Goal: Task Accomplishment & Management: Use online tool/utility

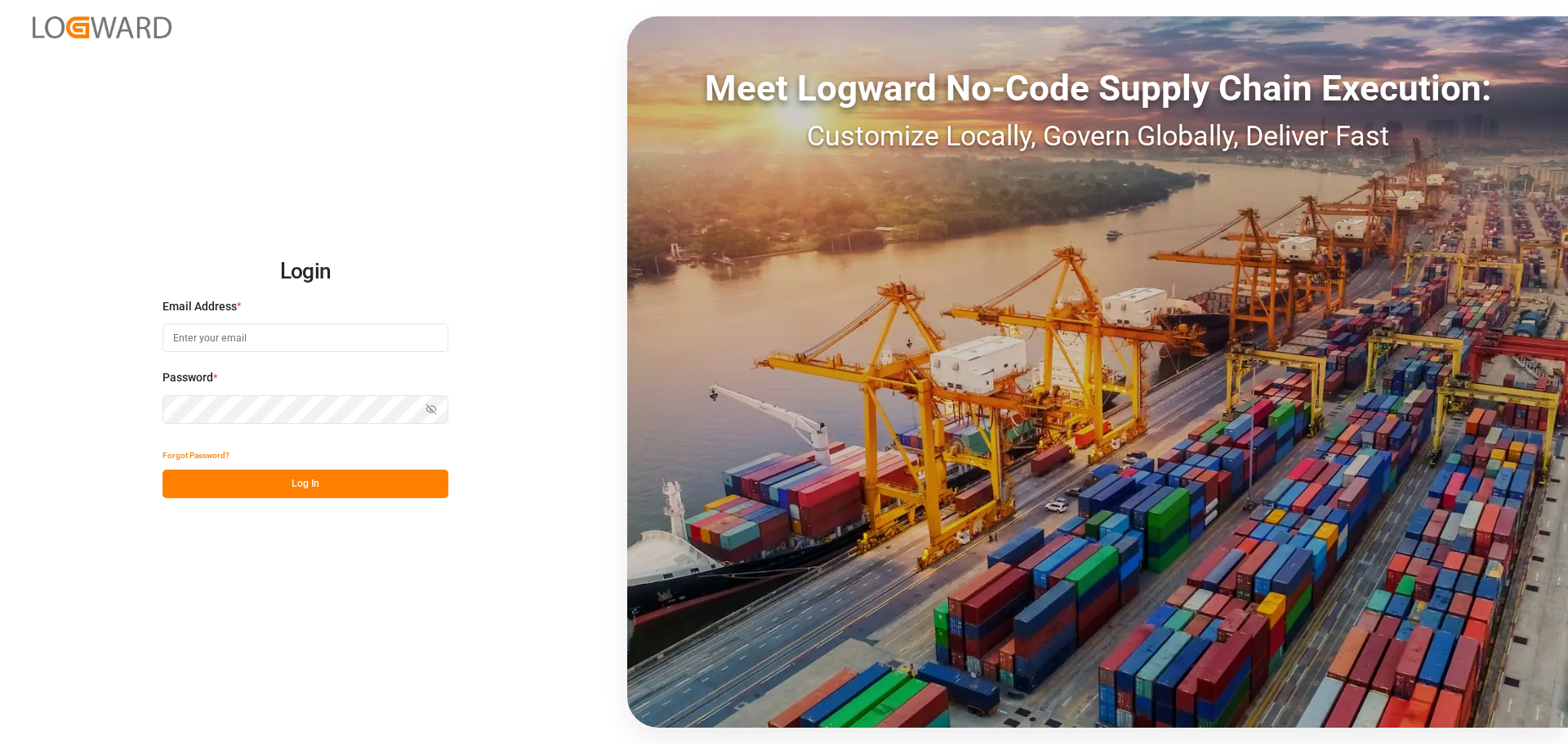
click at [260, 341] on input at bounding box center [306, 338] width 286 height 29
type input "[PERSON_NAME][EMAIL_ADDRESS][PERSON_NAME][DOMAIN_NAME]"
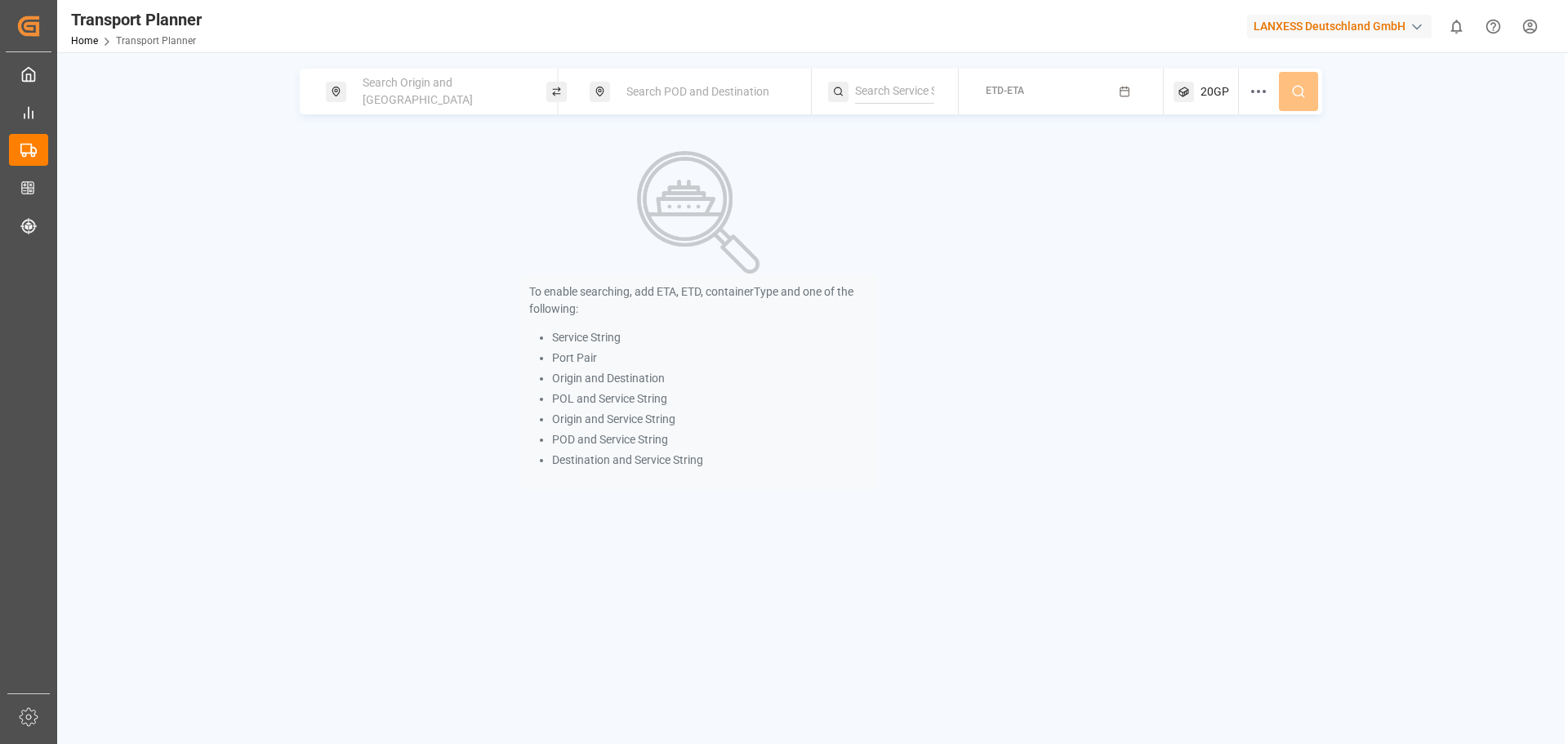
click at [428, 102] on div "Search Origin and [GEOGRAPHIC_DATA]" at bounding box center [441, 91] width 176 height 48
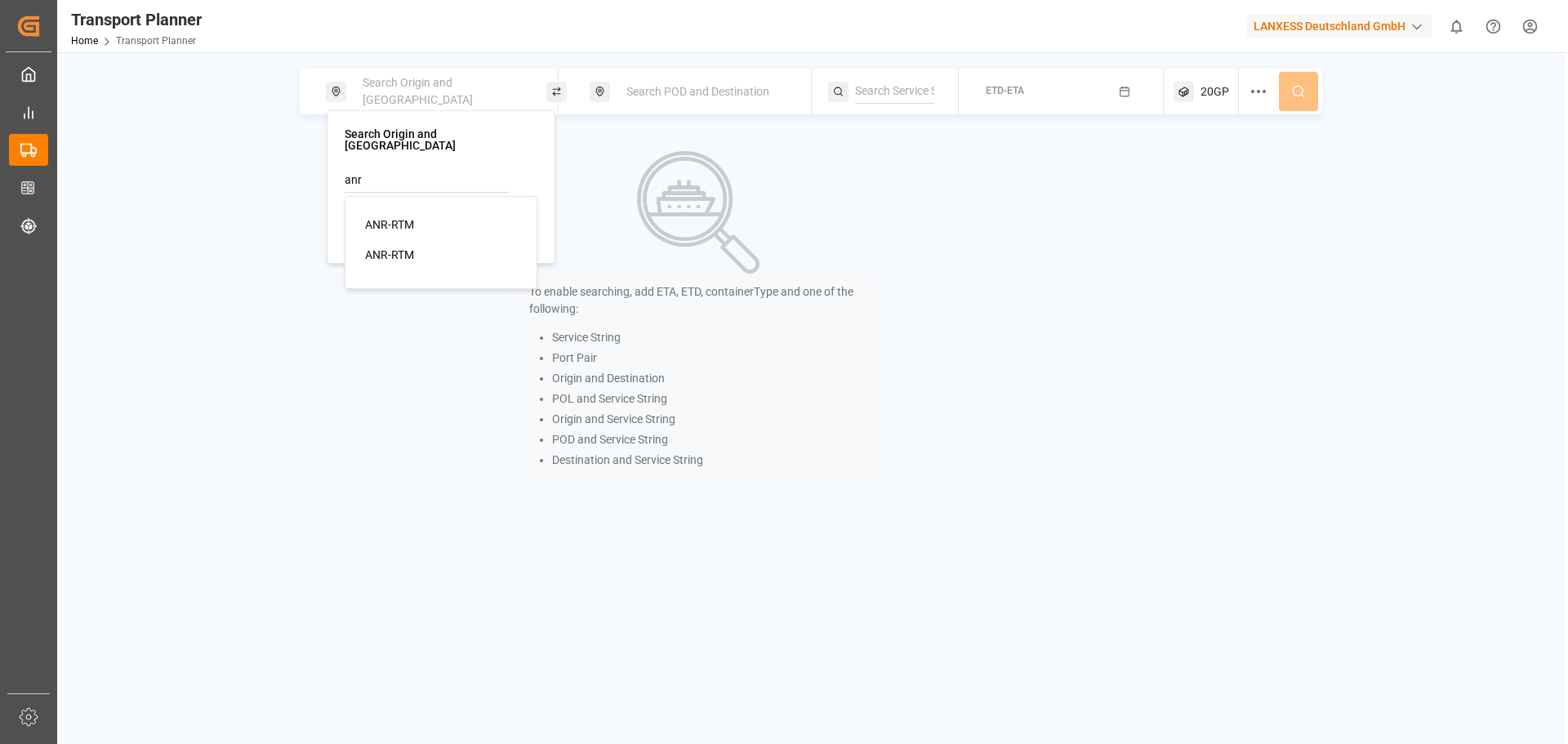
click at [424, 210] on li "ANR-RTM" at bounding box center [445, 225] width 185 height 30
click at [433, 216] on div "ANR-RTM" at bounding box center [444, 225] width 158 height 17
type input "ANR-RTM"
click at [704, 88] on span "Search POD and Destination" at bounding box center [698, 91] width 143 height 13
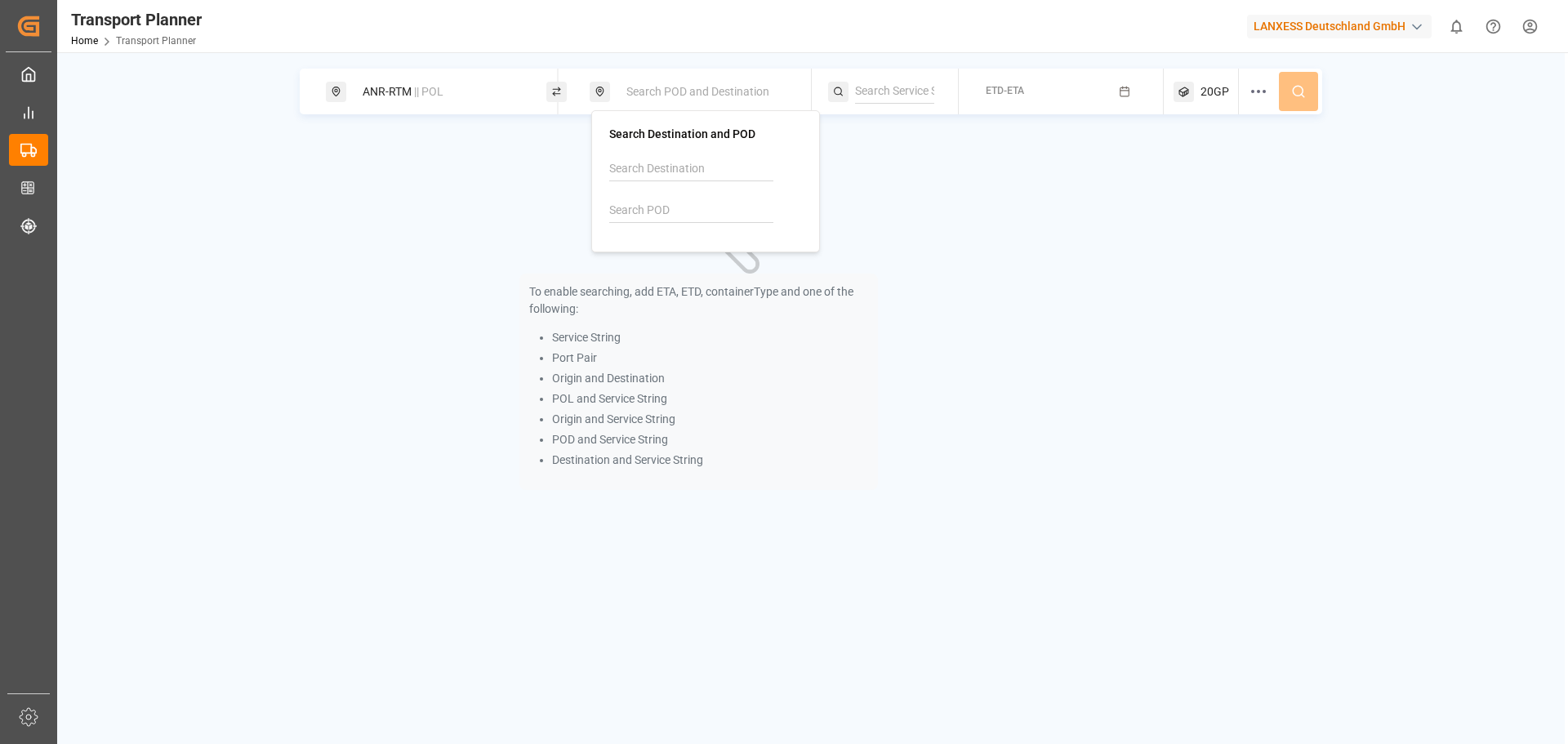
click at [633, 211] on input at bounding box center [691, 211] width 164 height 25
click at [686, 272] on div "USHOU Houston" at bounding box center [708, 264] width 158 height 34
type input "USHOU"
drag, startPoint x: 930, startPoint y: 304, endPoint x: 1184, endPoint y: 120, distance: 313.6
click at [943, 295] on div "To enable searching, add ETA, ETD, containerType and one of the following: Serv…" at bounding box center [699, 321] width 798 height 372
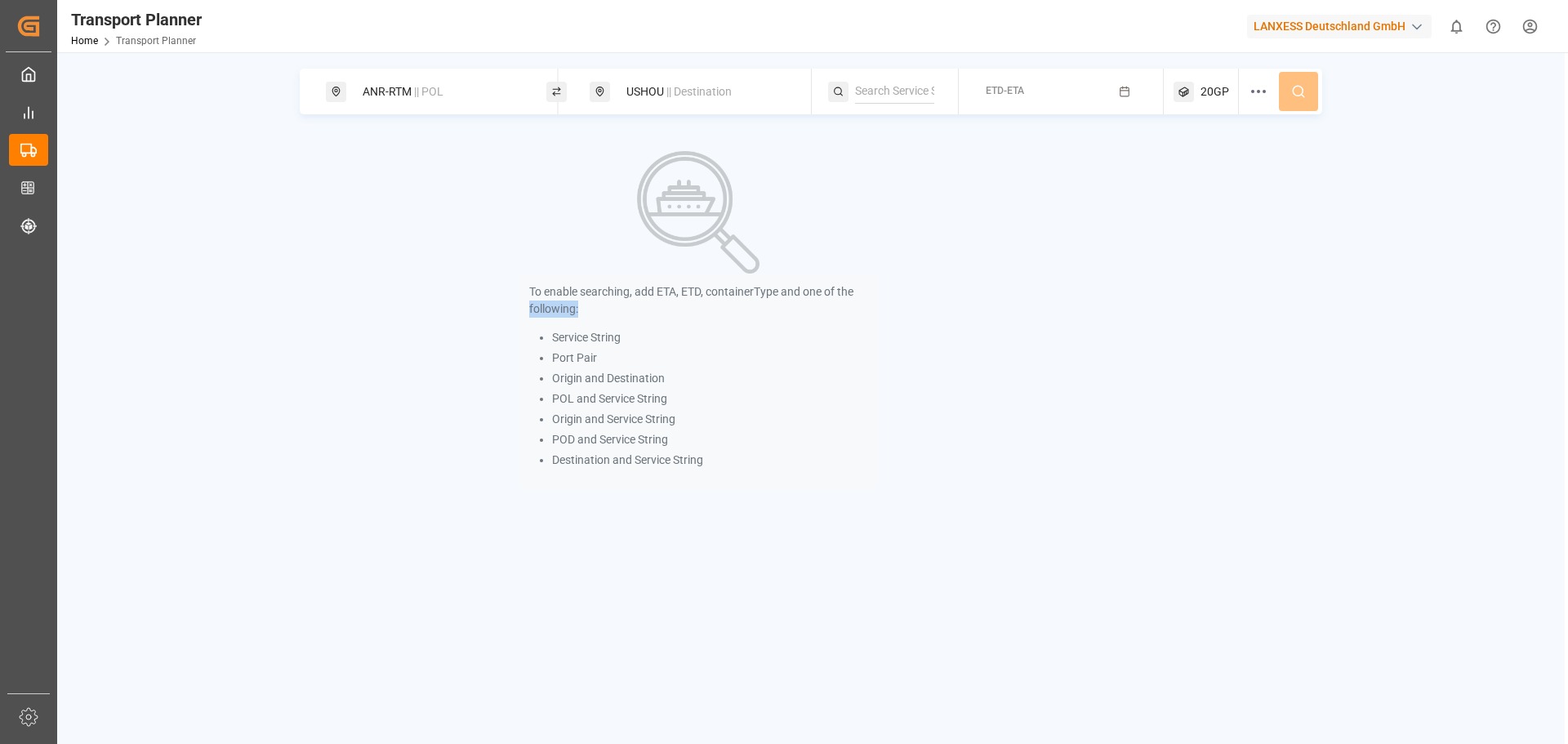
click at [1002, 83] on div "ETD-ETA" at bounding box center [1004, 91] width 38 height 20
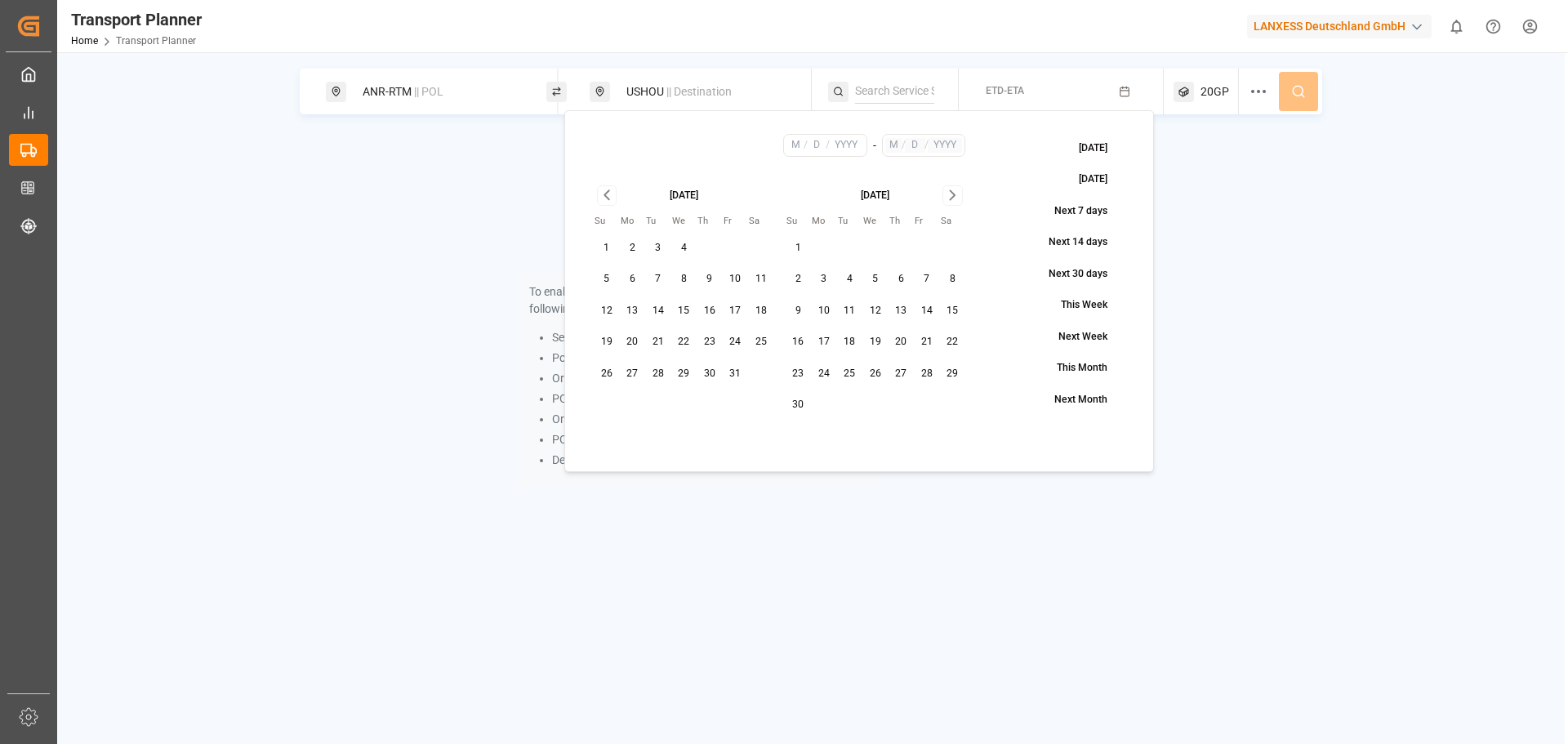
click at [730, 382] on button "31" at bounding box center [735, 373] width 26 height 26
type input "10"
type input "31"
type input "2025"
click at [948, 191] on icon "Go to next month" at bounding box center [953, 195] width 19 height 20
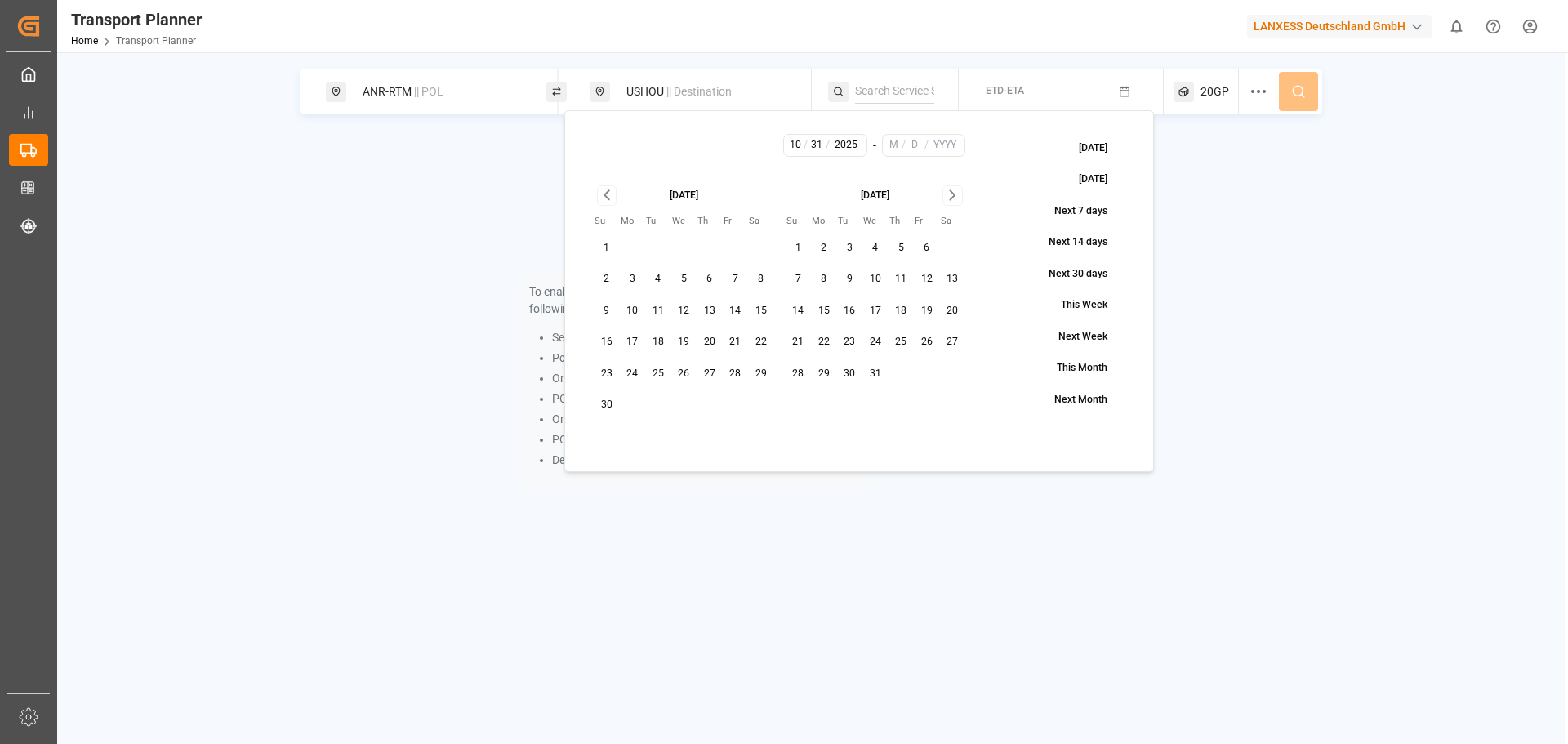
click at [877, 375] on button "31" at bounding box center [875, 373] width 26 height 26
type input "12"
type input "31"
type input "2025"
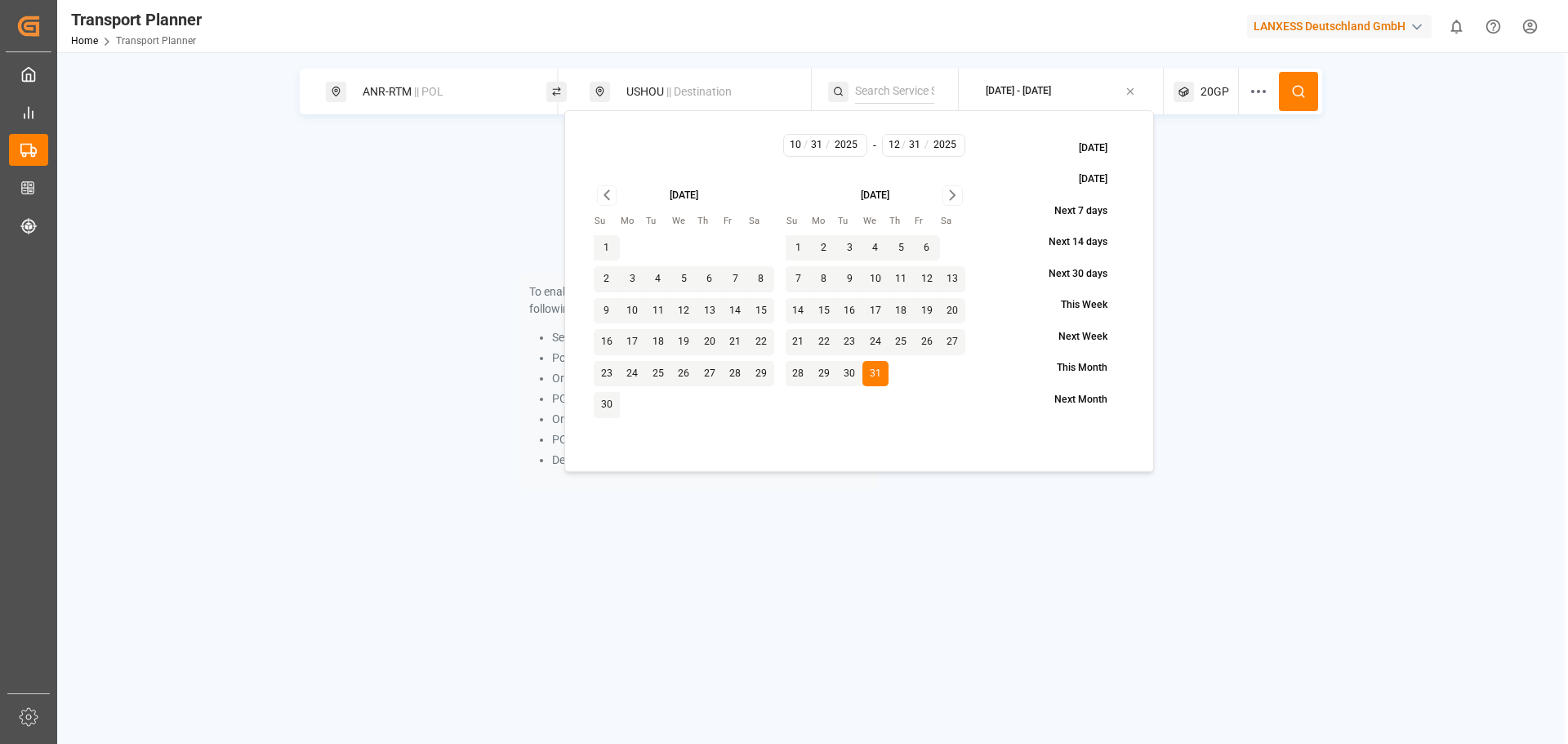
click at [1299, 105] on button at bounding box center [1298, 90] width 39 height 39
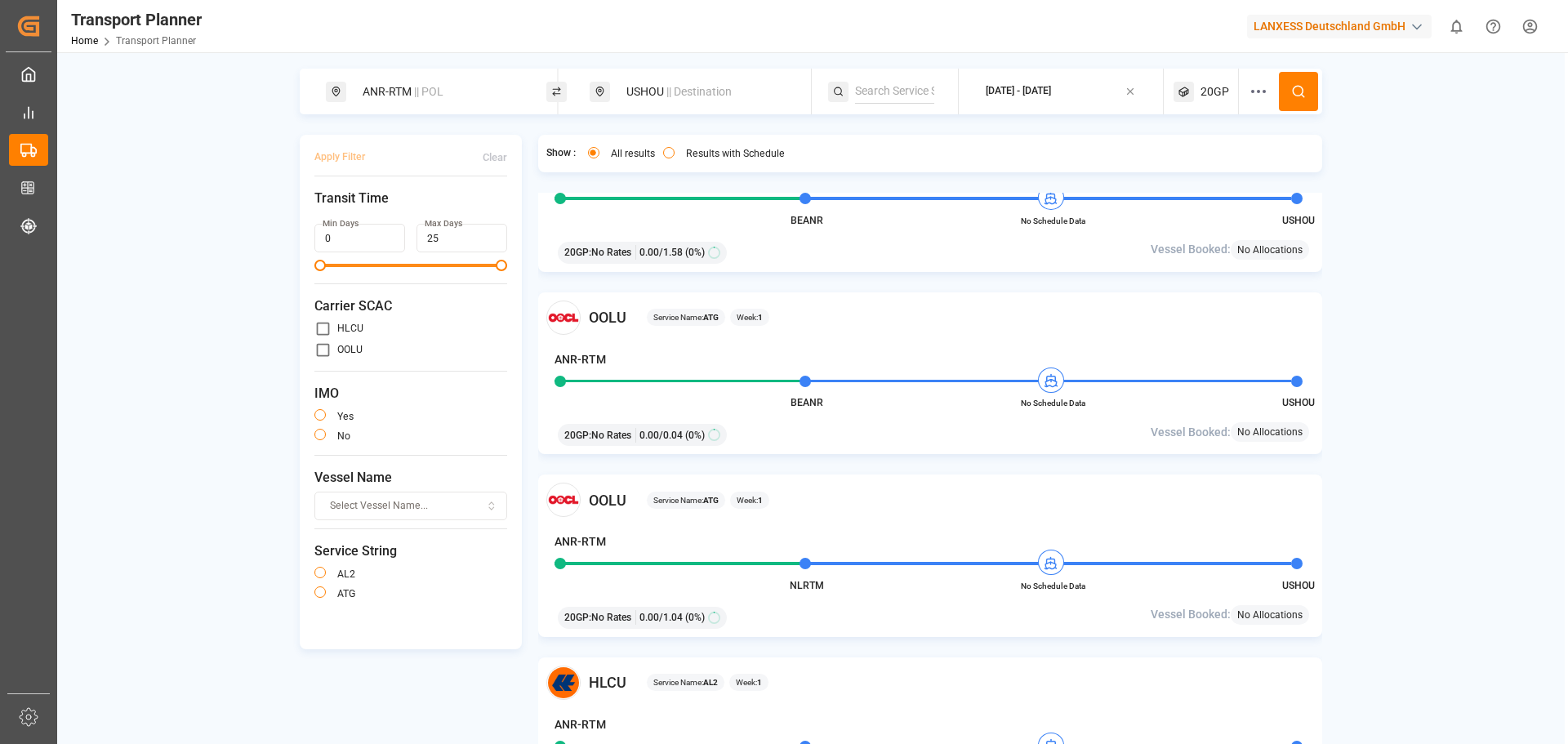
scroll to position [82, 0]
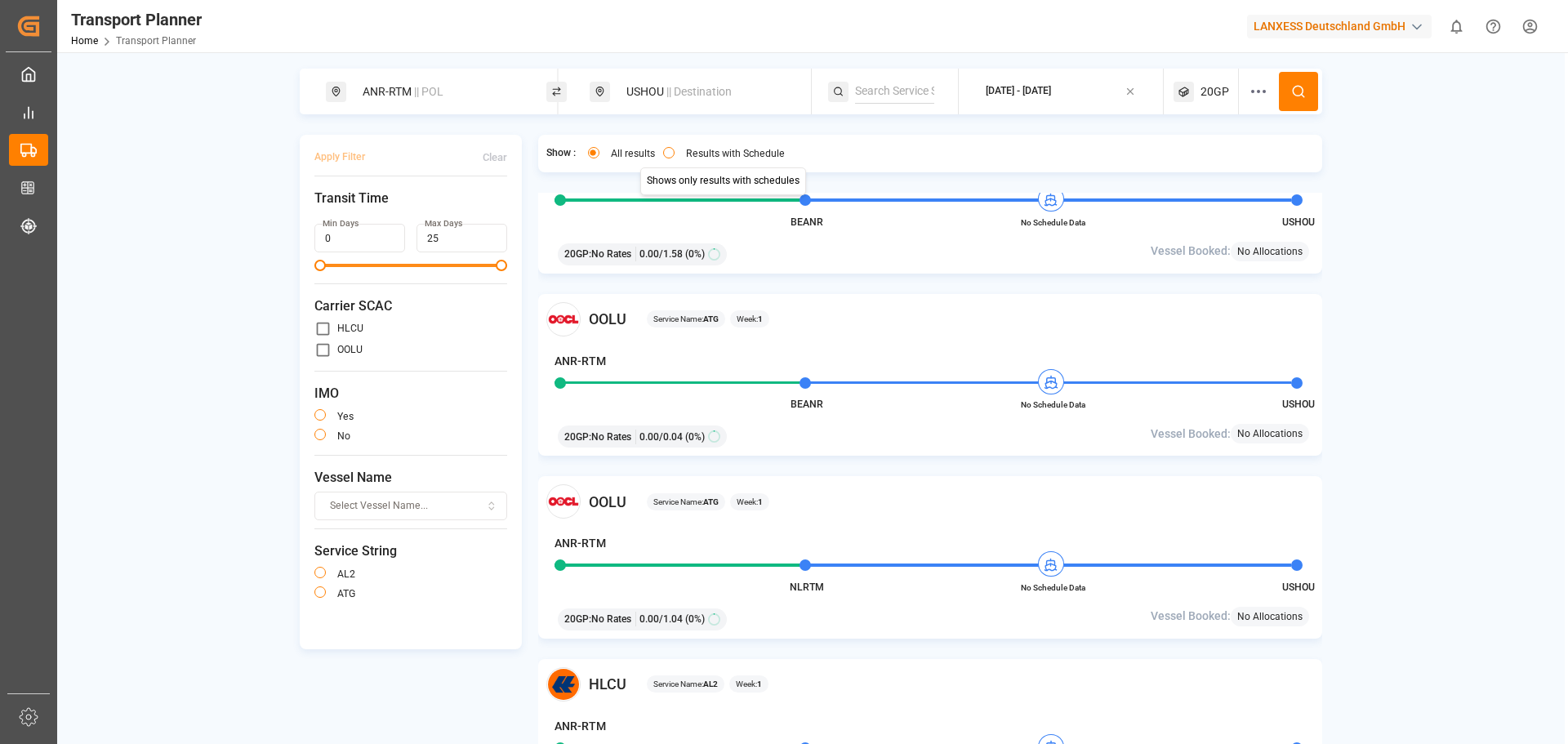
click at [679, 155] on div "Results with Schedule" at bounding box center [724, 155] width 122 height 17
click at [671, 152] on button "Results with Schedule" at bounding box center [668, 152] width 11 height 11
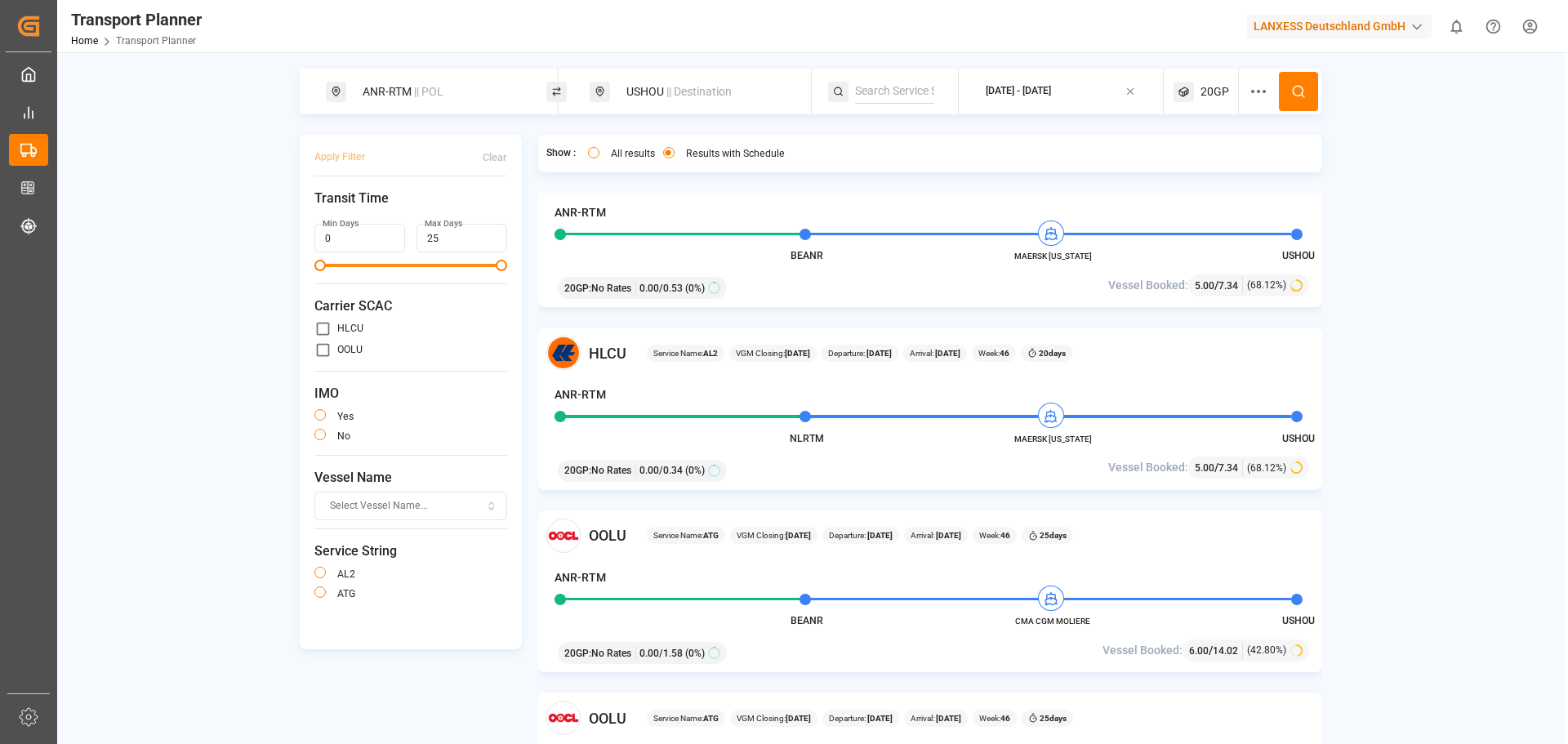
scroll to position [2042, 0]
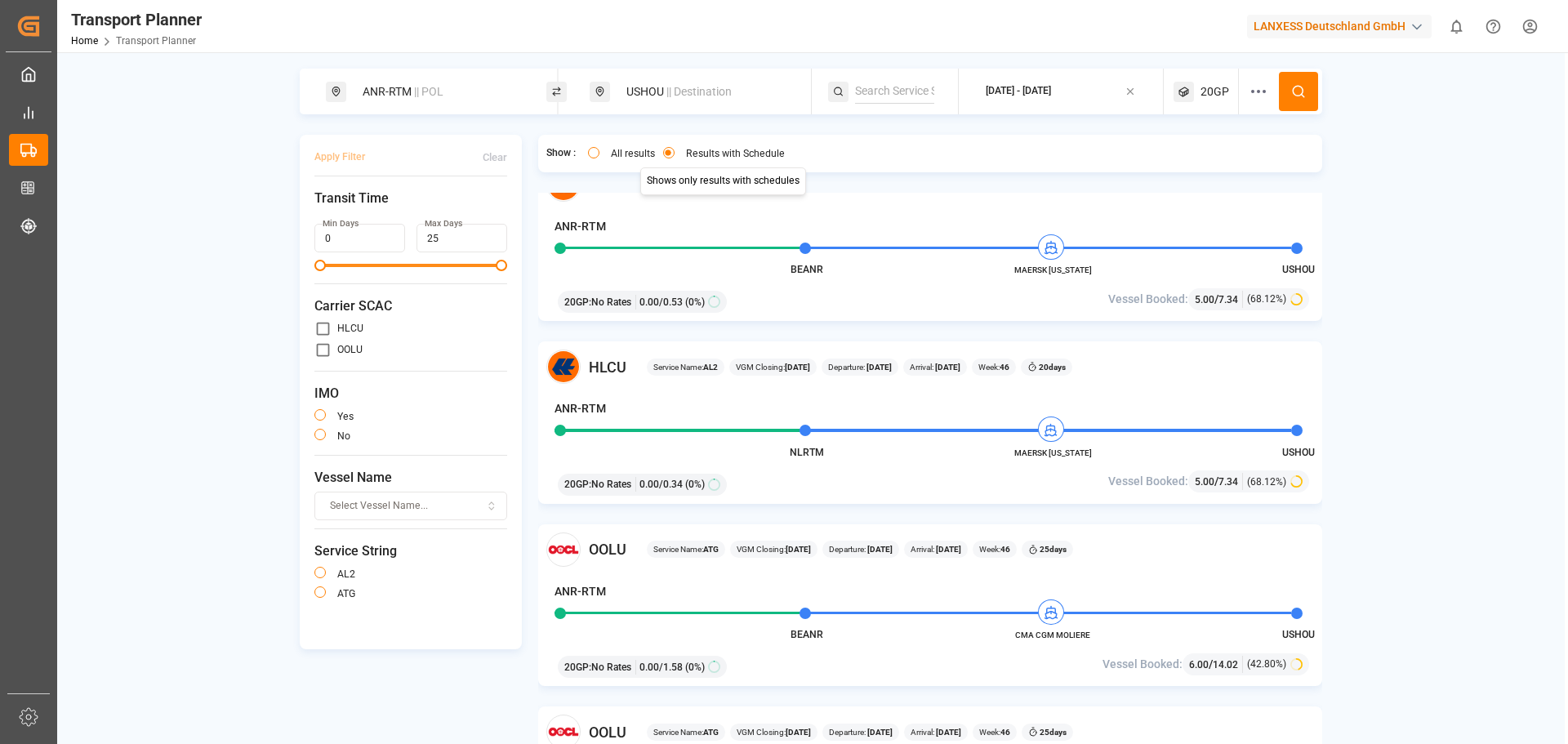
click at [926, 465] on div "HLCU Service Name: AL2 VGM Closing: [DATE] Departure: [DATE] Arrival: [DATE] We…" at bounding box center [930, 423] width 784 height 163
click at [1507, 730] on div "ANR-RTM || POL USHOU || Destination [DATE] - [DATE] 20GP Apply Filter Clear Tra…" at bounding box center [810, 429] width 1507 height 720
